Goal: Find specific page/section: Find specific page/section

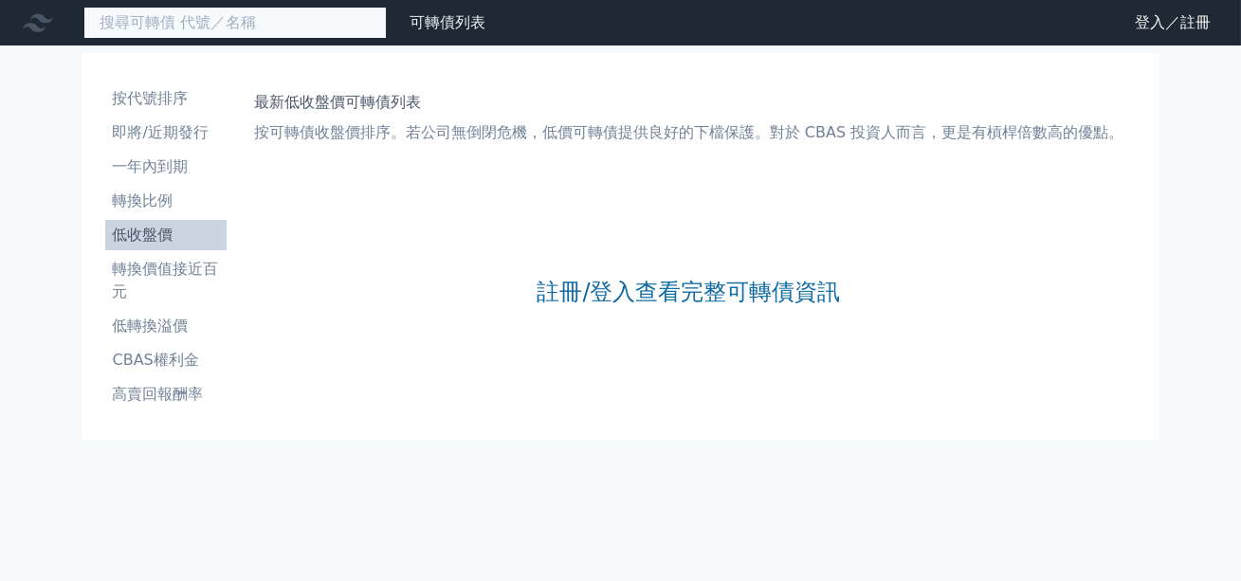
click at [243, 12] on input at bounding box center [234, 23] width 303 height 32
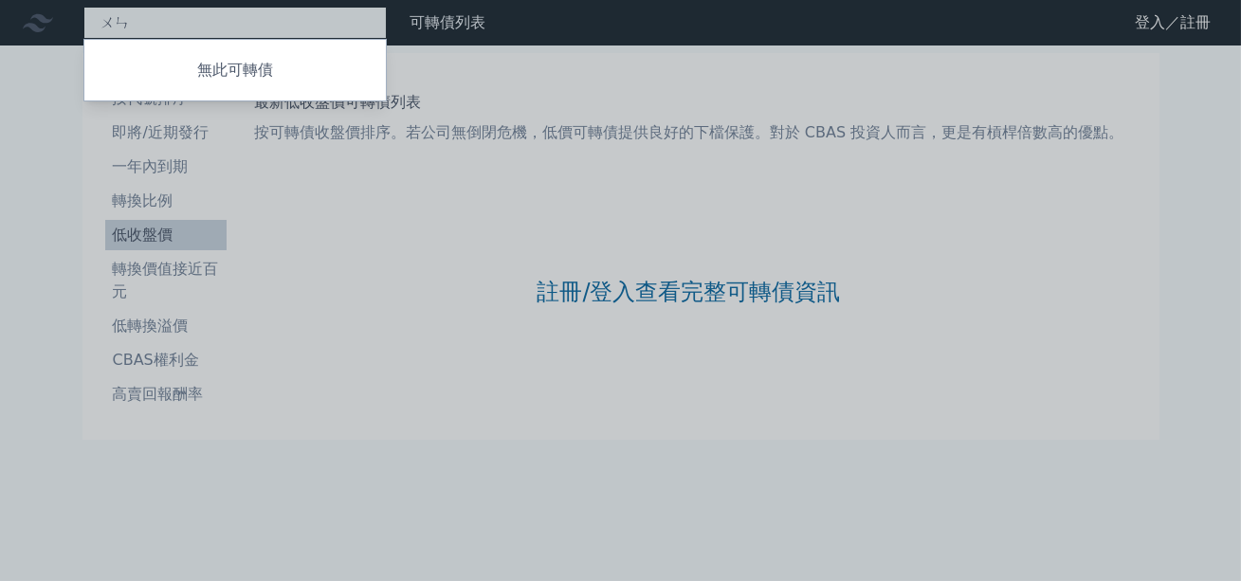
type input "穩"
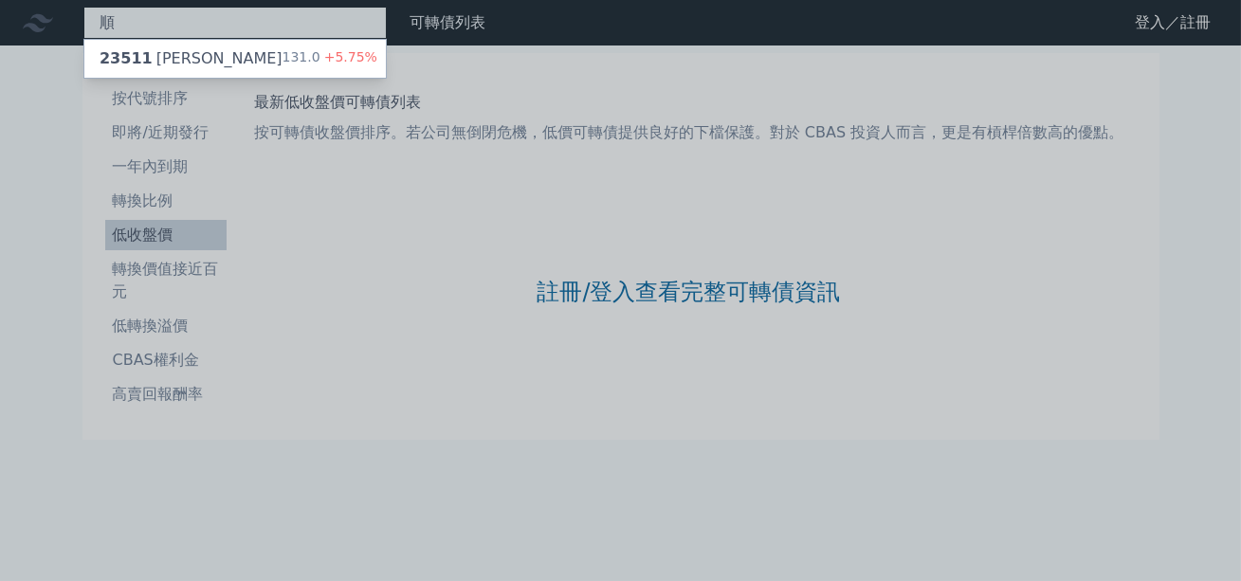
type input "順"
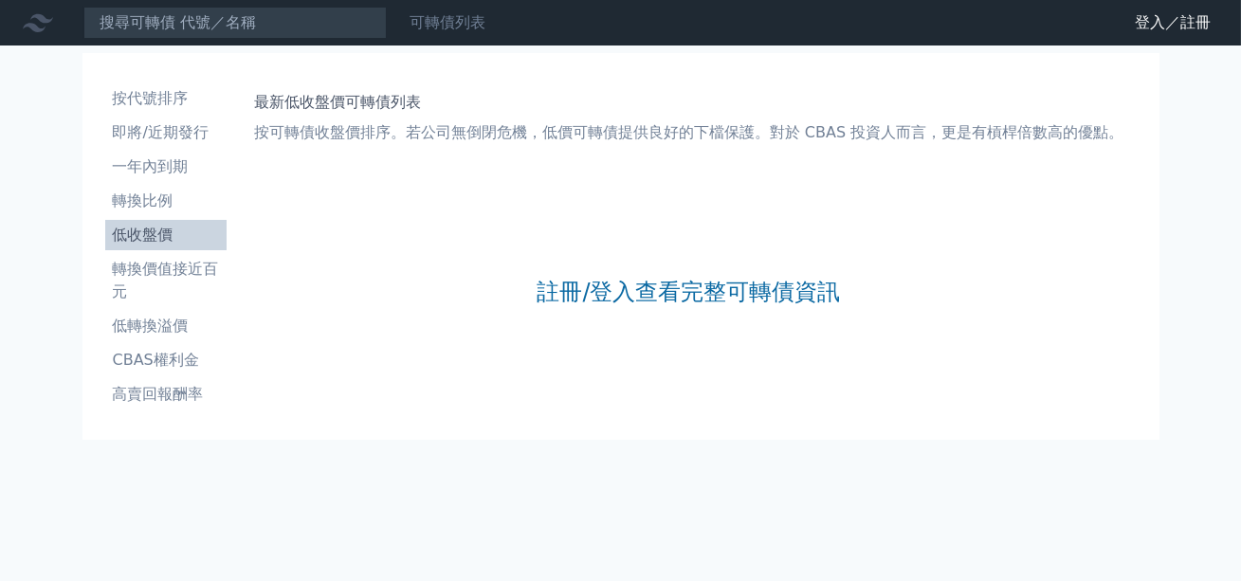
click at [457, 27] on link "可轉債列表" at bounding box center [448, 22] width 76 height 18
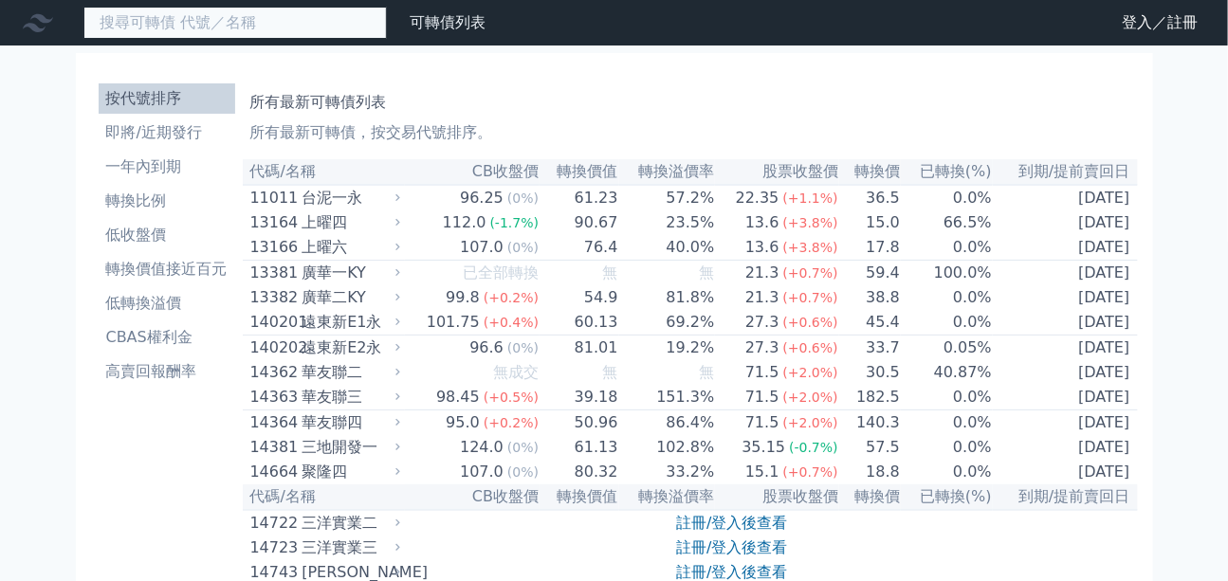
click at [211, 35] on input at bounding box center [234, 23] width 303 height 32
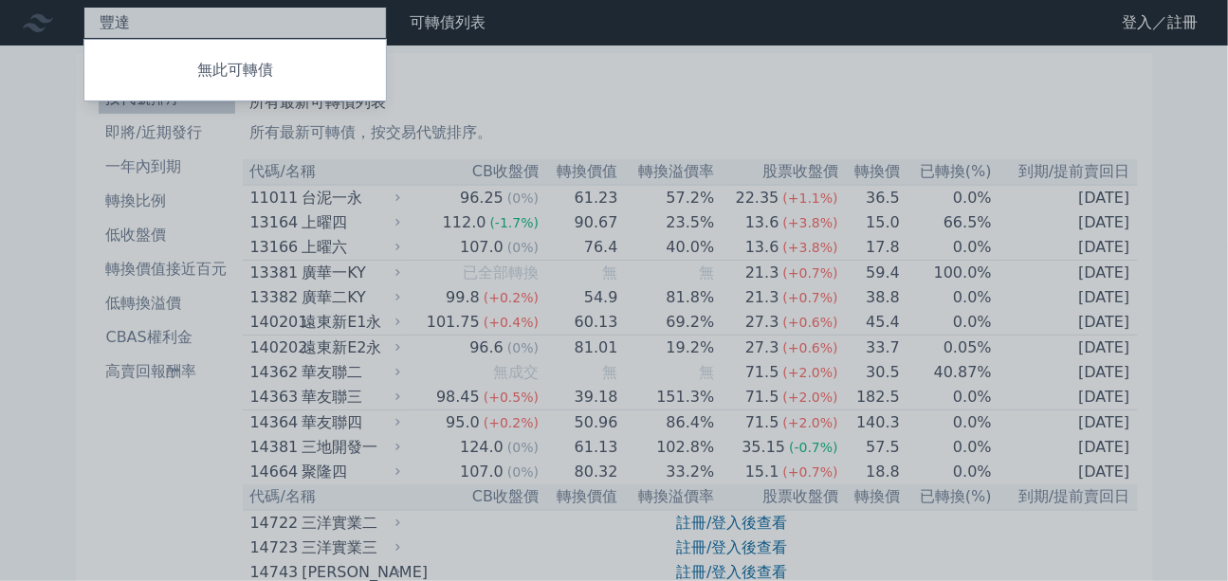
type input "豐"
type input "[PERSON_NAME]"
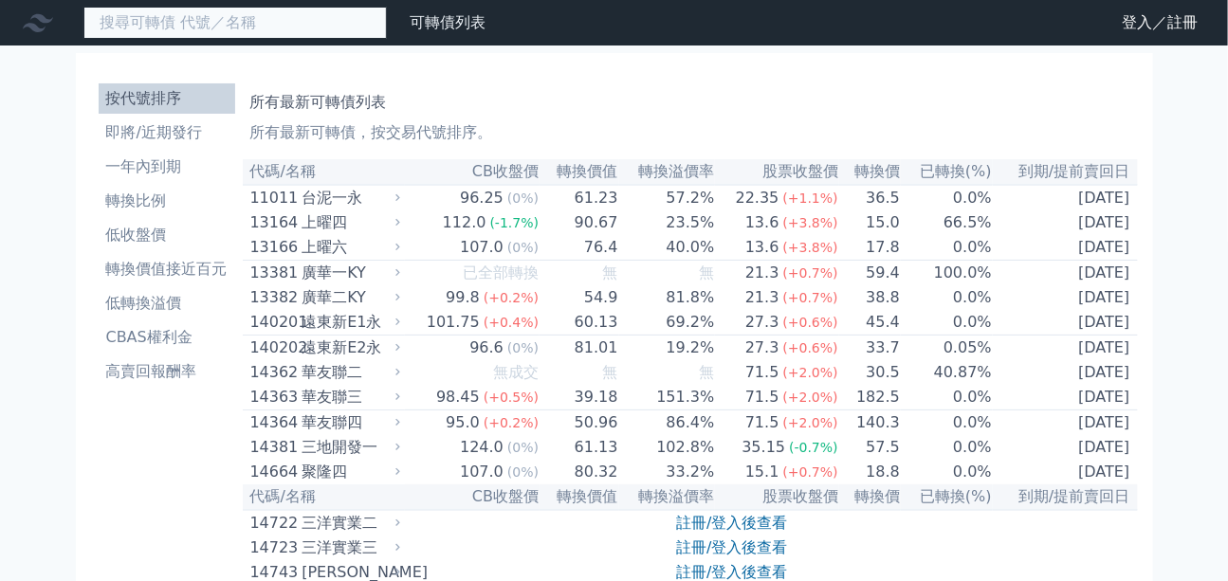
click at [194, 29] on input at bounding box center [234, 23] width 303 height 32
